Goal: Book appointment/travel/reservation

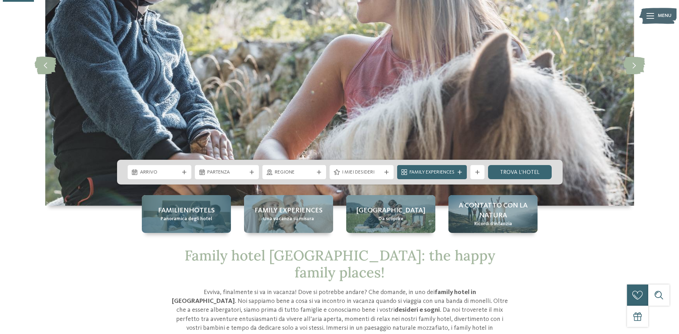
scroll to position [141, 0]
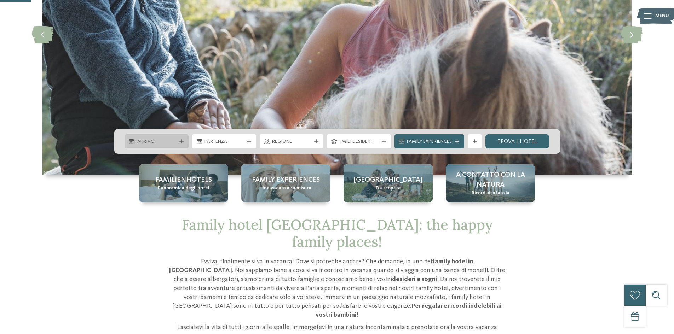
click at [168, 136] on div "Arrivo" at bounding box center [157, 141] width 64 height 14
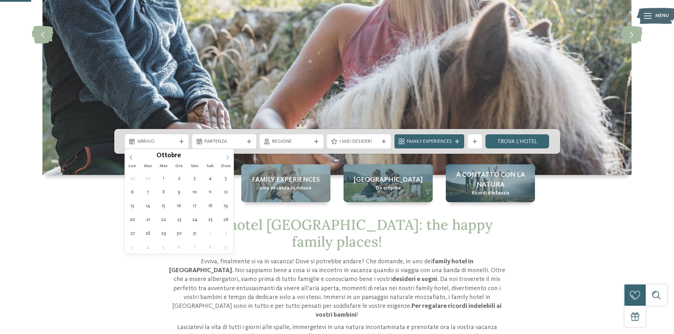
click at [225, 159] on icon at bounding box center [227, 157] width 5 height 5
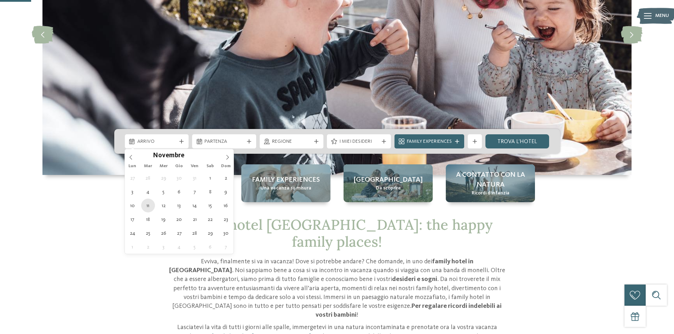
type div "11.11.2025"
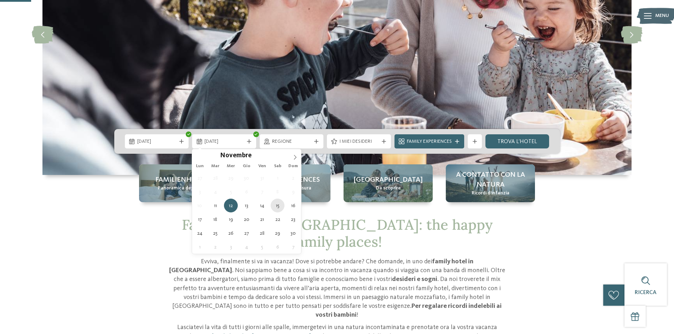
type div "15.11.2025"
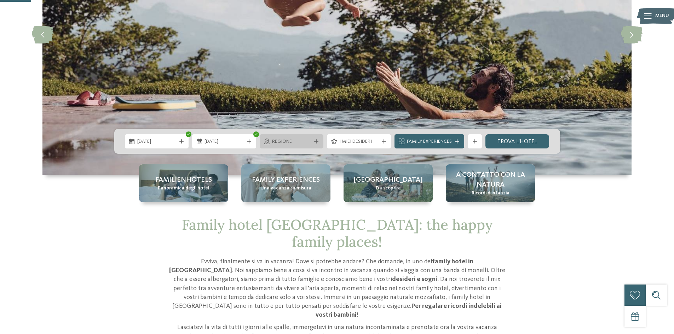
click at [292, 140] on span "Regione" at bounding box center [291, 141] width 39 height 7
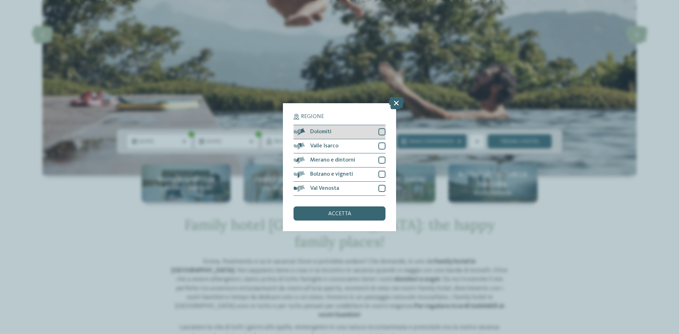
click at [329, 135] on div "Dolomiti" at bounding box center [340, 132] width 92 height 14
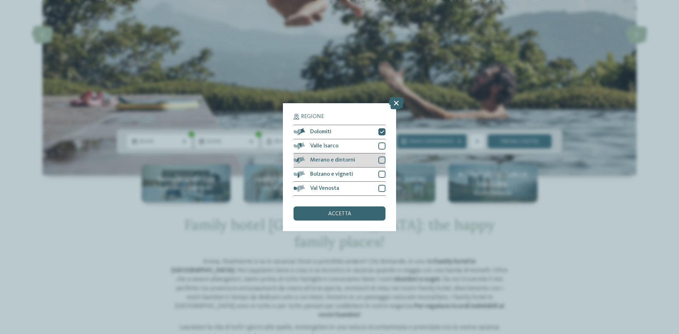
click at [330, 157] on div "Merano e dintorni" at bounding box center [340, 160] width 92 height 14
click at [332, 173] on span "Bolzano e vigneti" at bounding box center [331, 175] width 43 height 6
click at [324, 210] on div "accetta" at bounding box center [340, 214] width 92 height 14
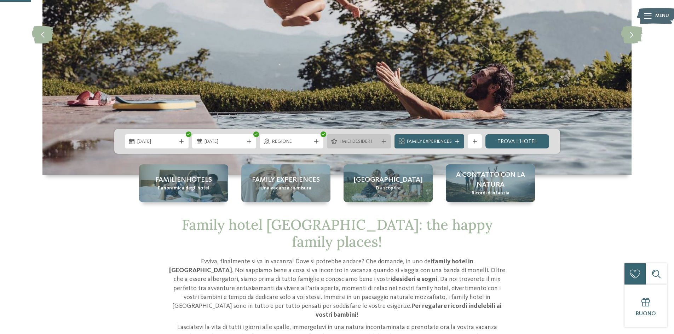
click at [375, 140] on span "I miei desideri" at bounding box center [358, 141] width 39 height 7
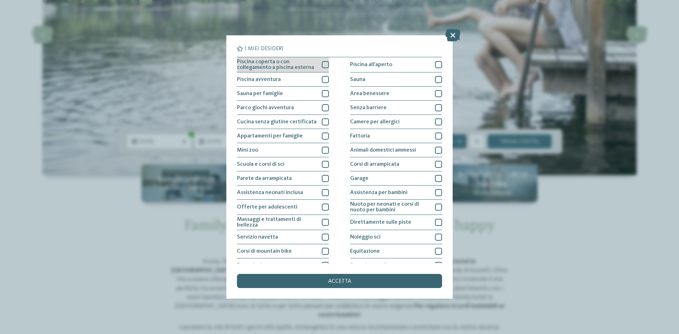
click at [283, 68] on span "Piscina coperta o con collegamento a piscina esterna" at bounding box center [277, 64] width 80 height 11
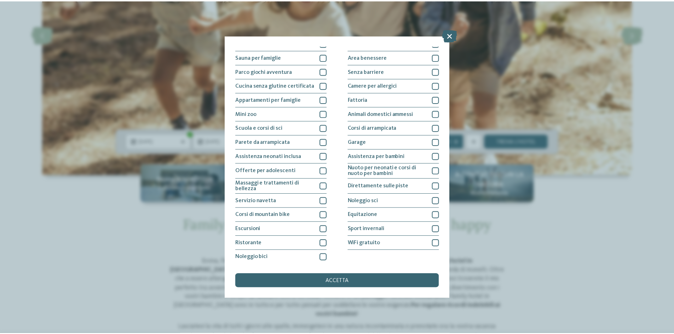
scroll to position [37, 0]
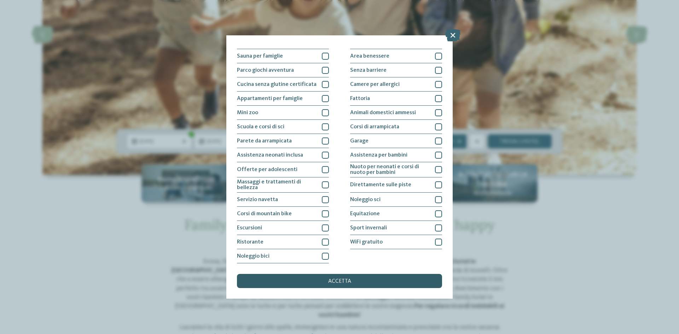
click at [359, 276] on div "accetta" at bounding box center [339, 281] width 205 height 14
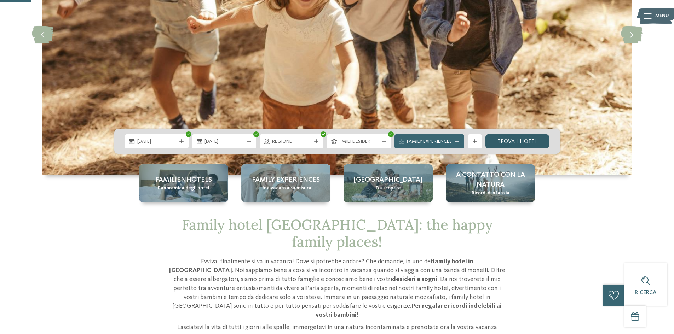
click at [505, 145] on link "trova l’hotel" at bounding box center [517, 141] width 64 height 14
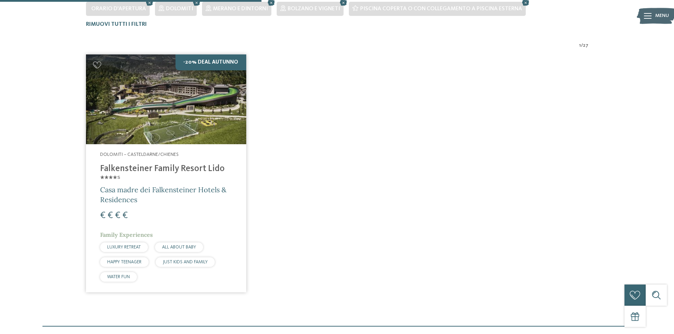
scroll to position [232, 0]
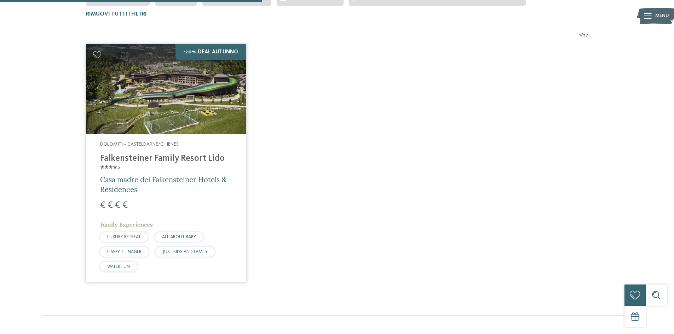
click at [162, 161] on h4 "Falkensteiner Family Resort Lido ****ˢ" at bounding box center [166, 163] width 132 height 21
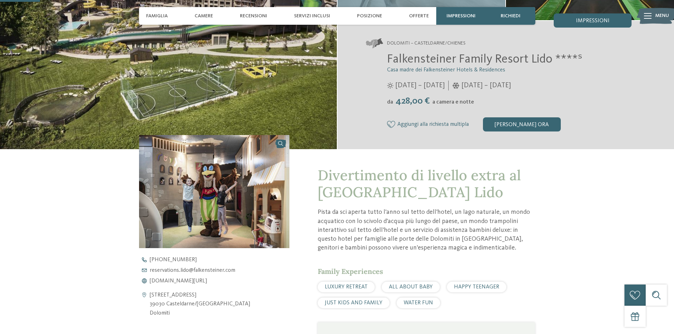
scroll to position [141, 0]
